Goal: Answer question/provide support

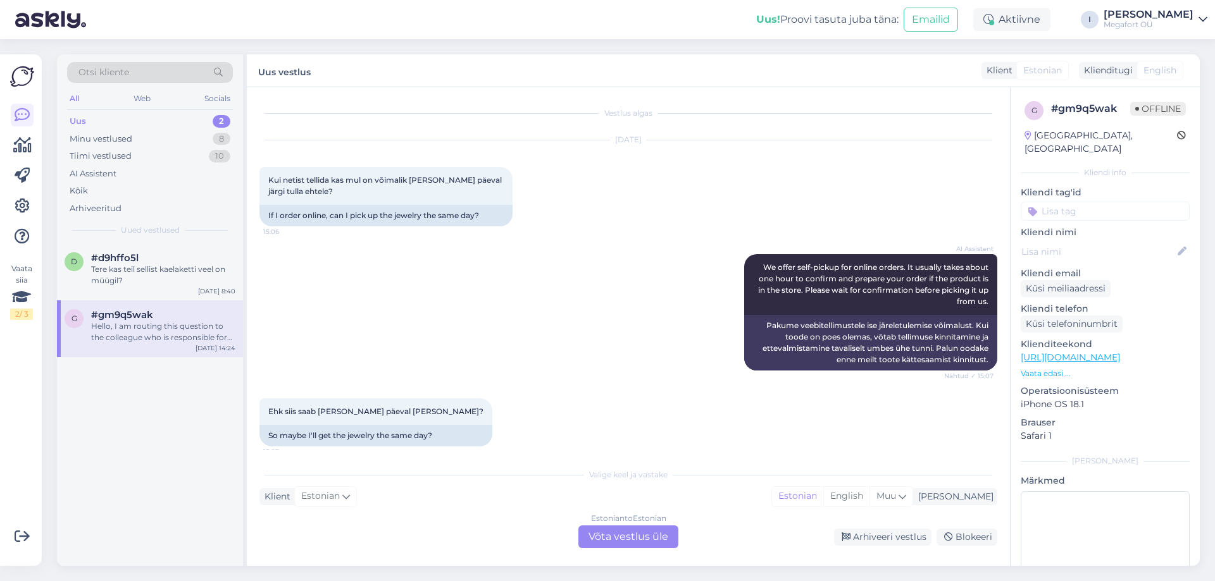
scroll to position [530, 0]
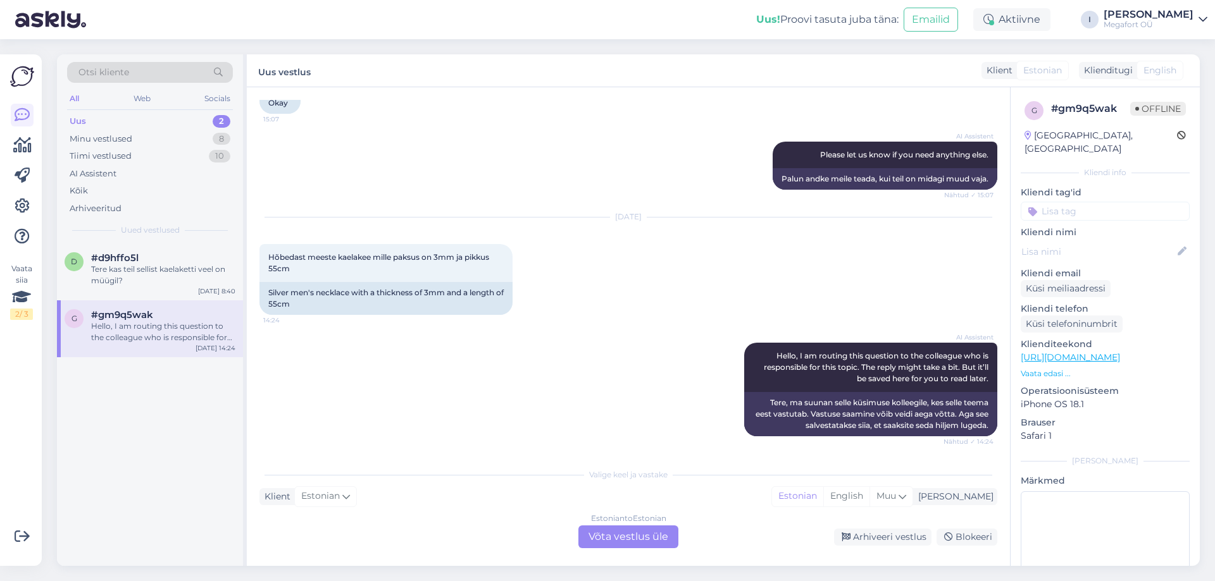
click at [83, 116] on div "Uus" at bounding box center [78, 121] width 16 height 13
click at [140, 268] on div "Tere kas teil sellist kaelaketti veel on müügil?" at bounding box center [163, 275] width 144 height 23
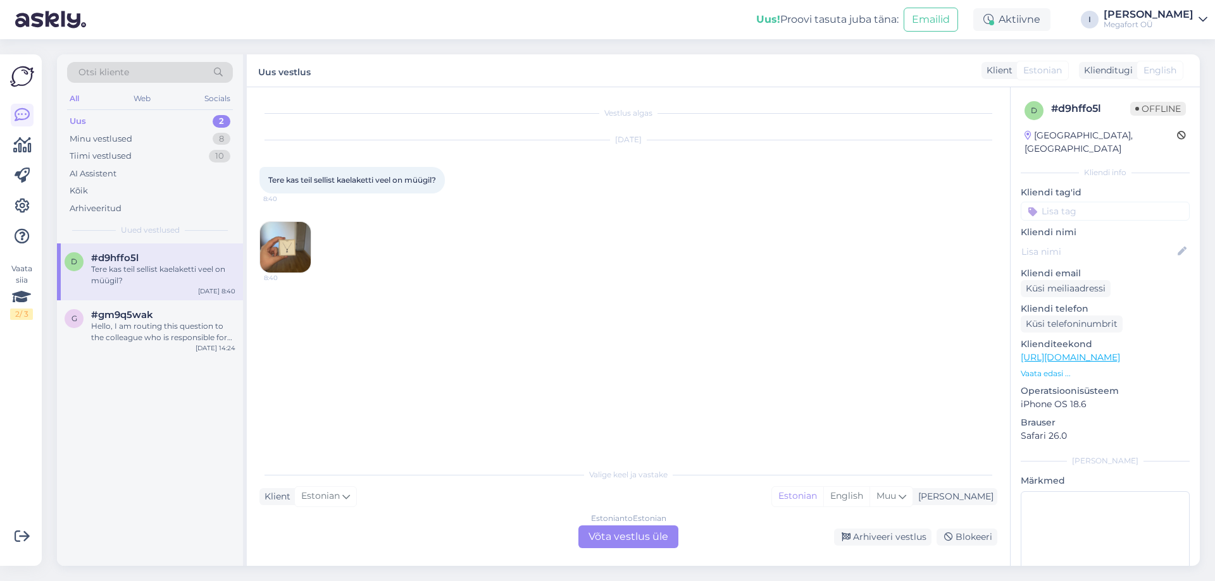
scroll to position [0, 0]
click at [293, 240] on img at bounding box center [285, 247] width 51 height 51
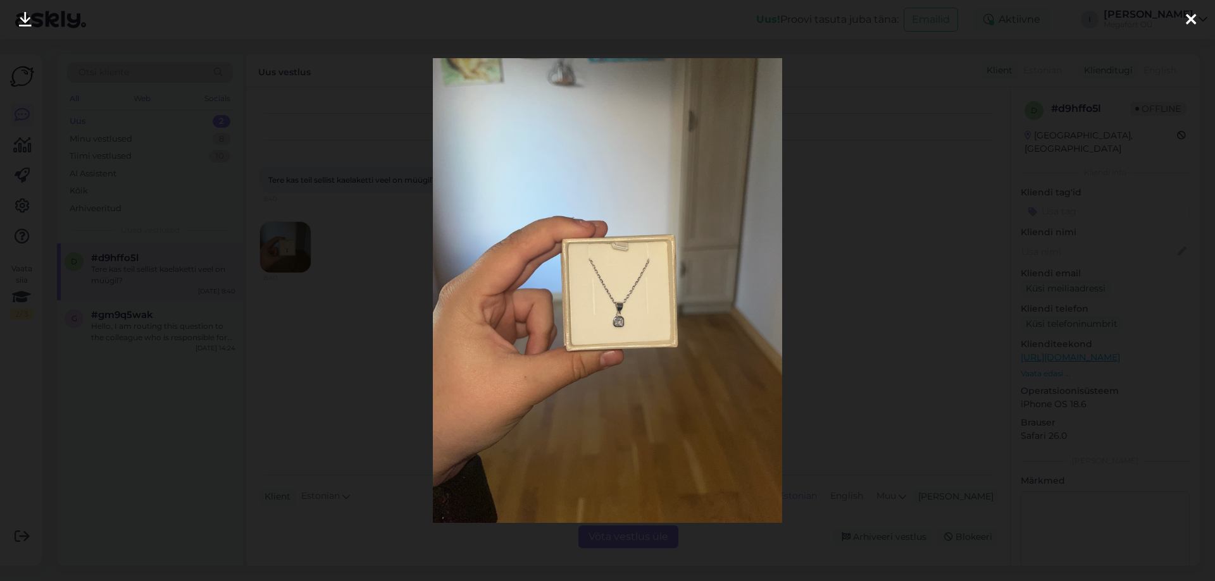
click at [693, 393] on img at bounding box center [607, 290] width 349 height 465
click at [598, 38] on div at bounding box center [607, 290] width 1215 height 581
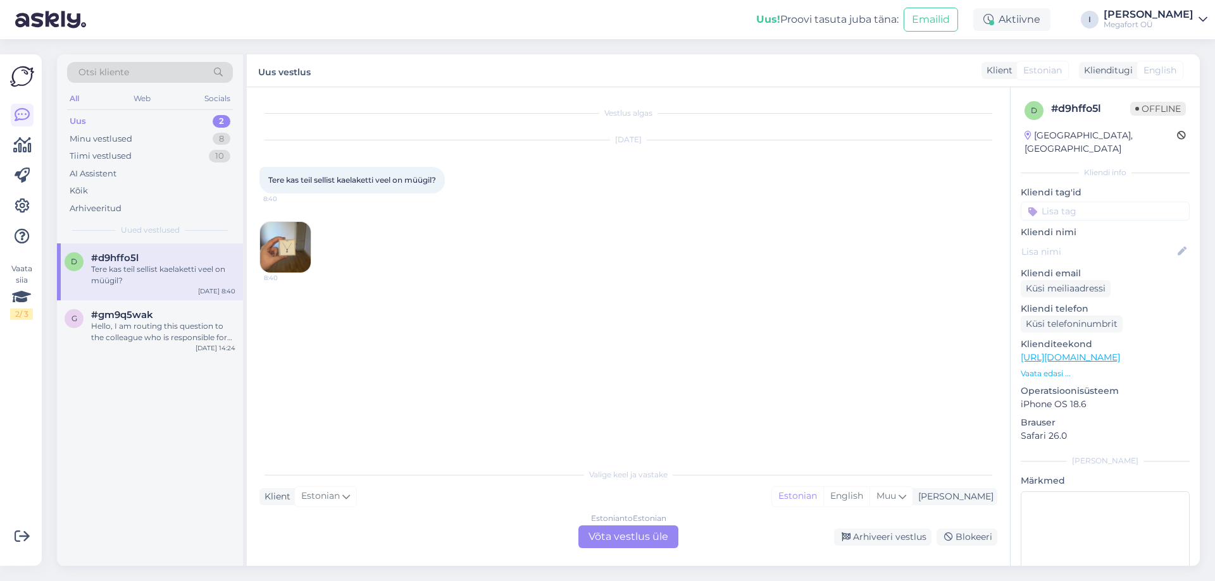
click at [289, 242] on img at bounding box center [285, 247] width 51 height 51
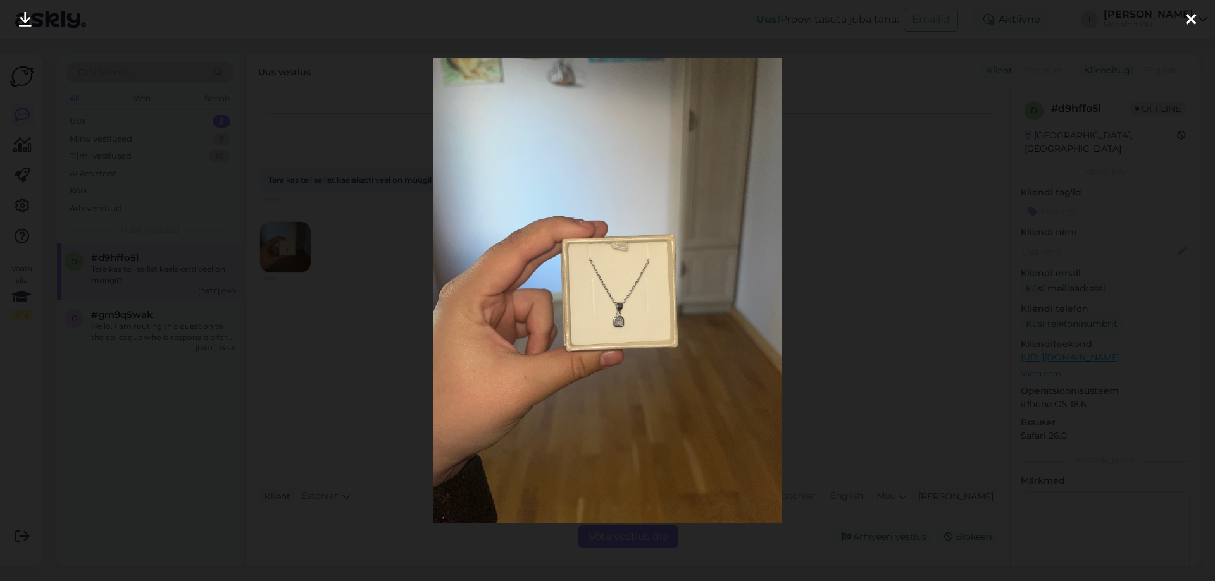
click at [1191, 18] on icon at bounding box center [1190, 20] width 10 height 16
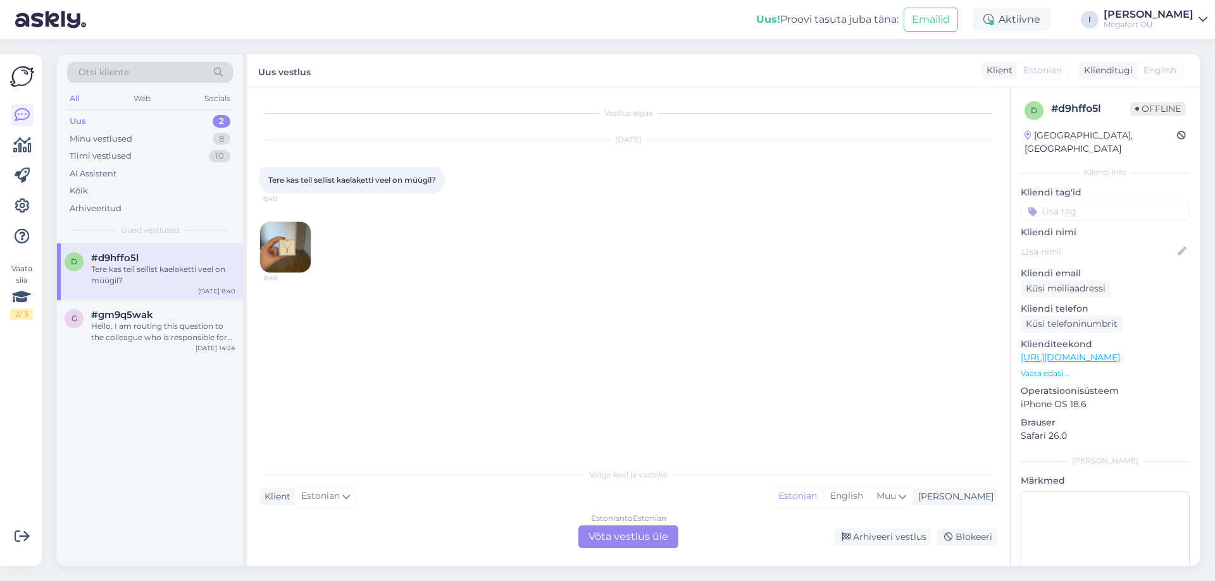
click at [610, 538] on div "Estonian to Estonian Võta vestlus üle" at bounding box center [628, 537] width 100 height 23
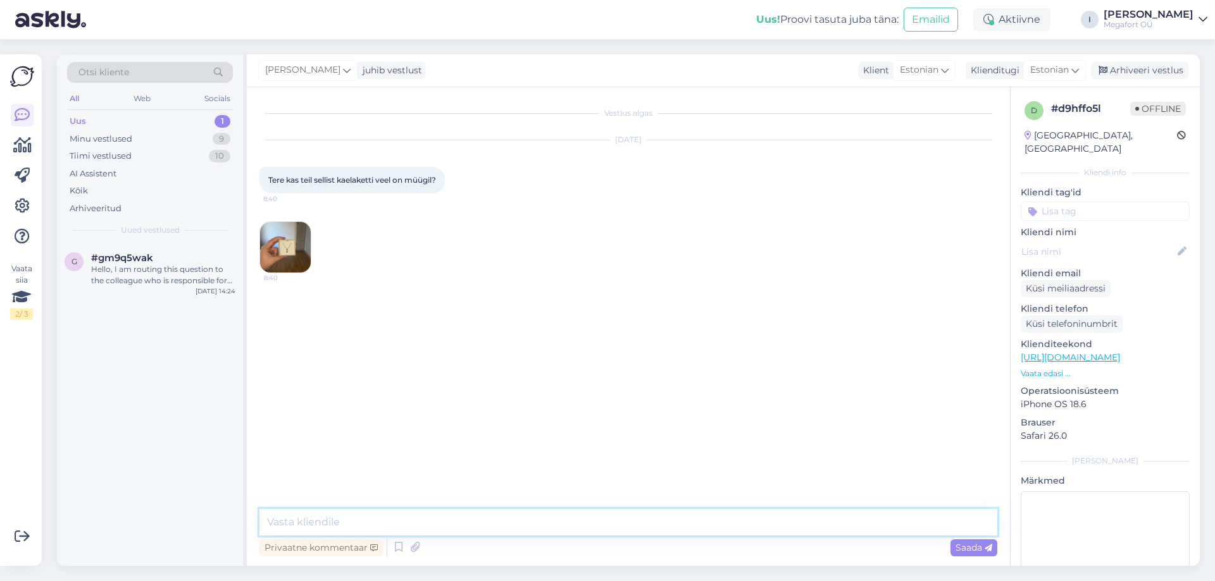
click at [382, 516] on textarea at bounding box center [628, 522] width 738 height 27
type textarea "Tere, kas tegemist on hõbedast kaelaketiga?"
click at [101, 139] on div "Minu vestlused" at bounding box center [101, 139] width 63 height 13
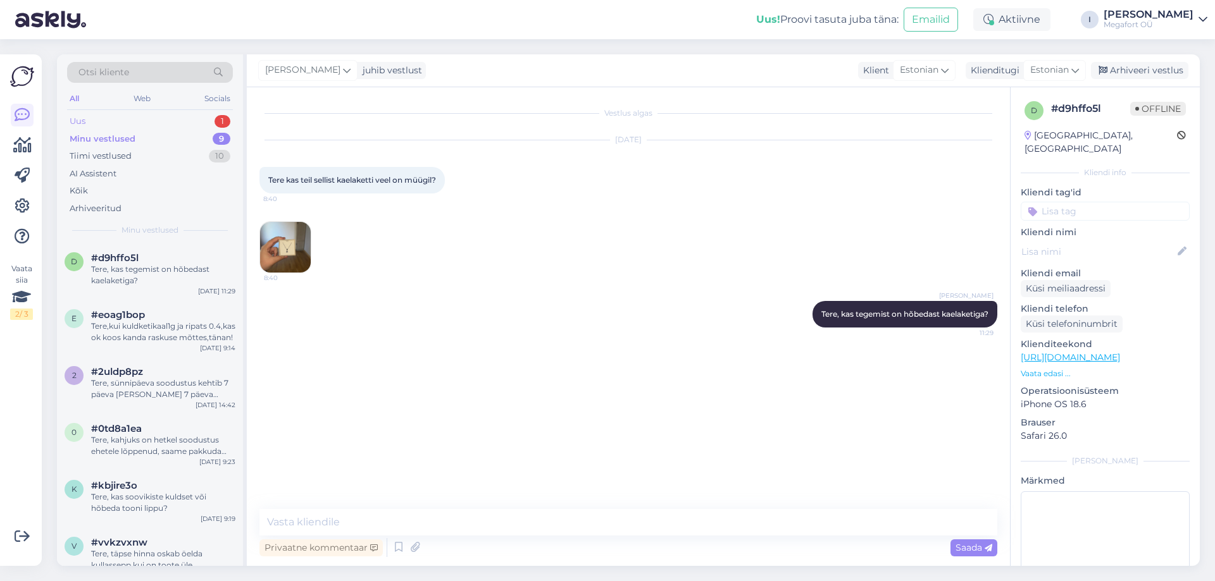
click at [73, 116] on div "Uus" at bounding box center [78, 121] width 16 height 13
